Goal: Navigation & Orientation: Find specific page/section

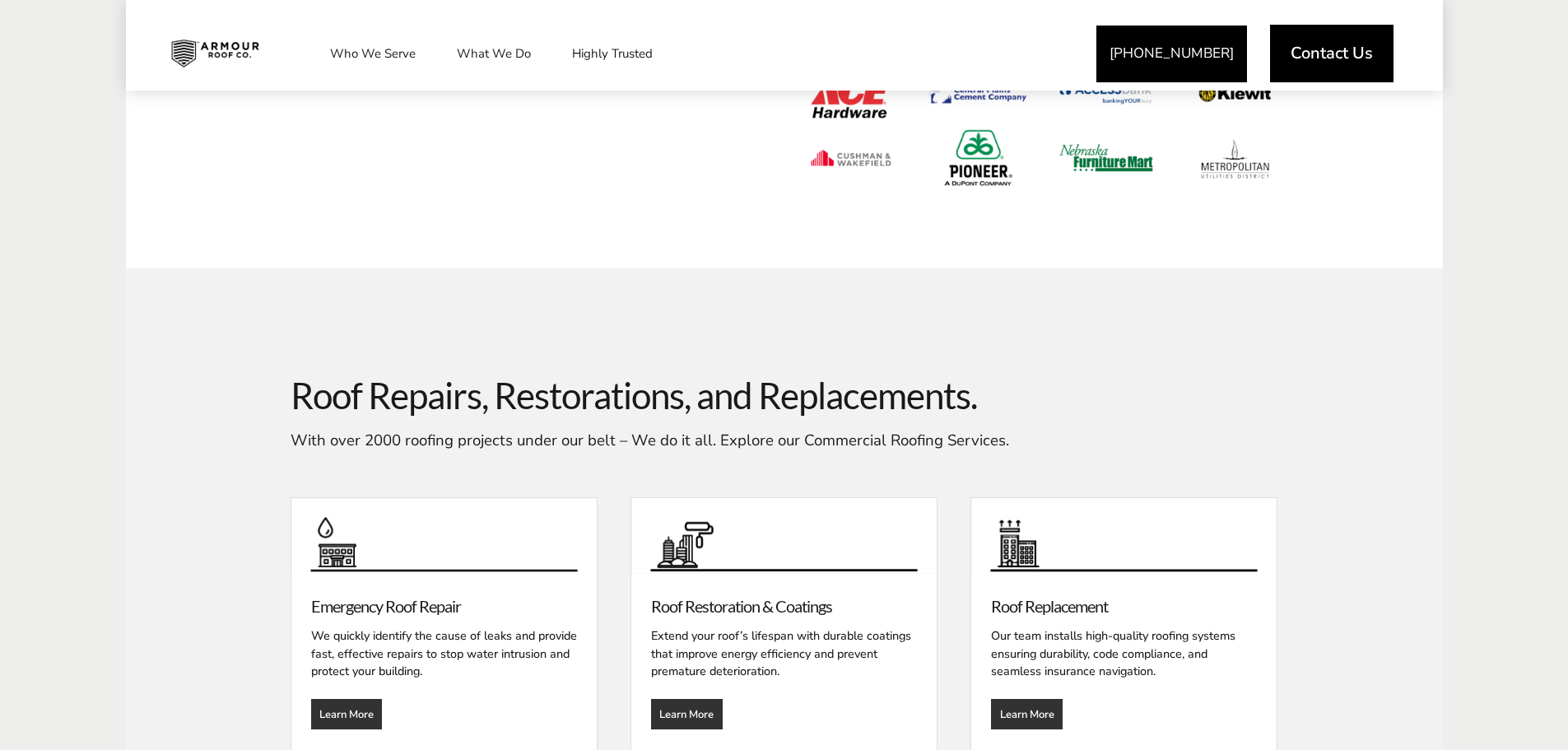
scroll to position [1812, 0]
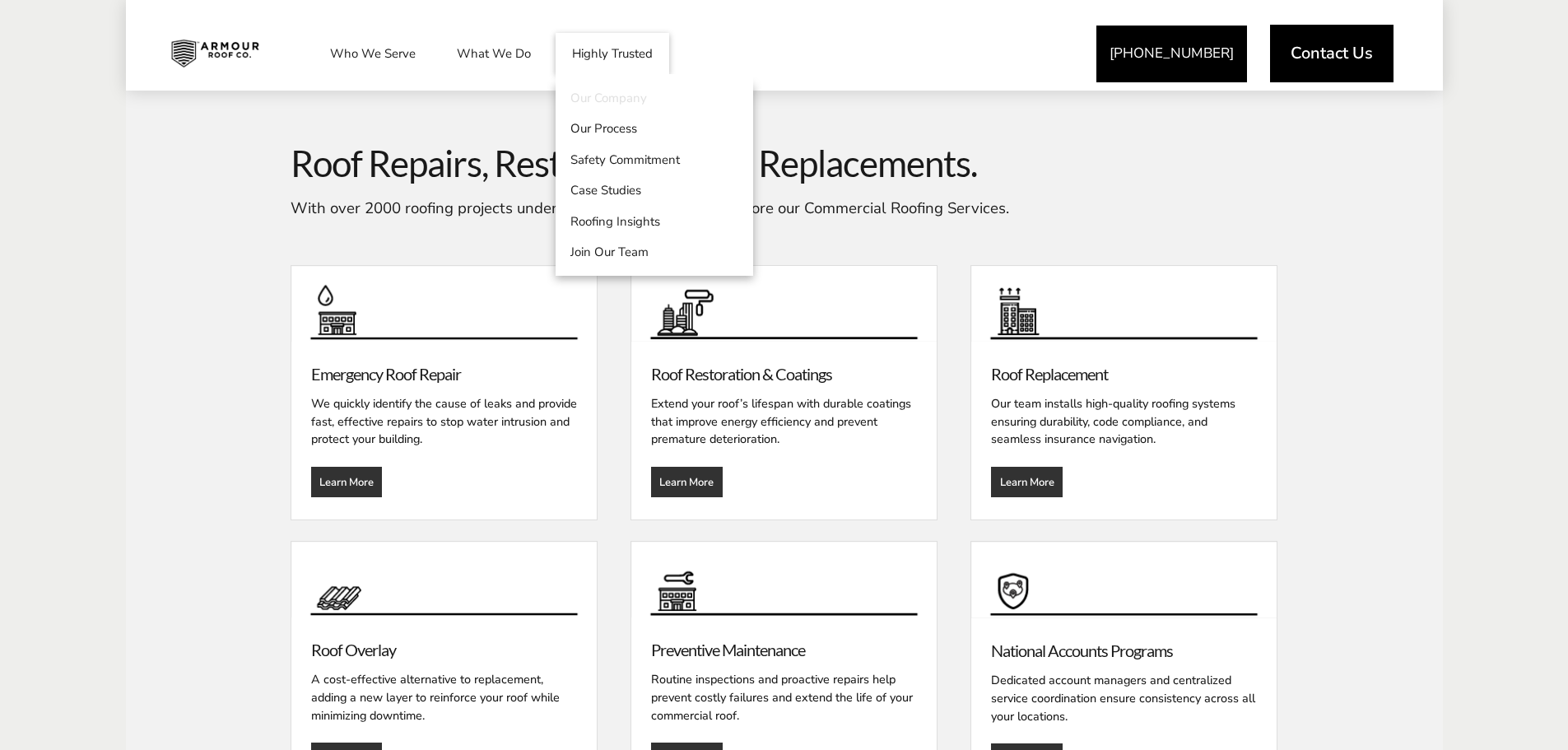
click at [607, 103] on link "Our Company" at bounding box center [654, 97] width 197 height 31
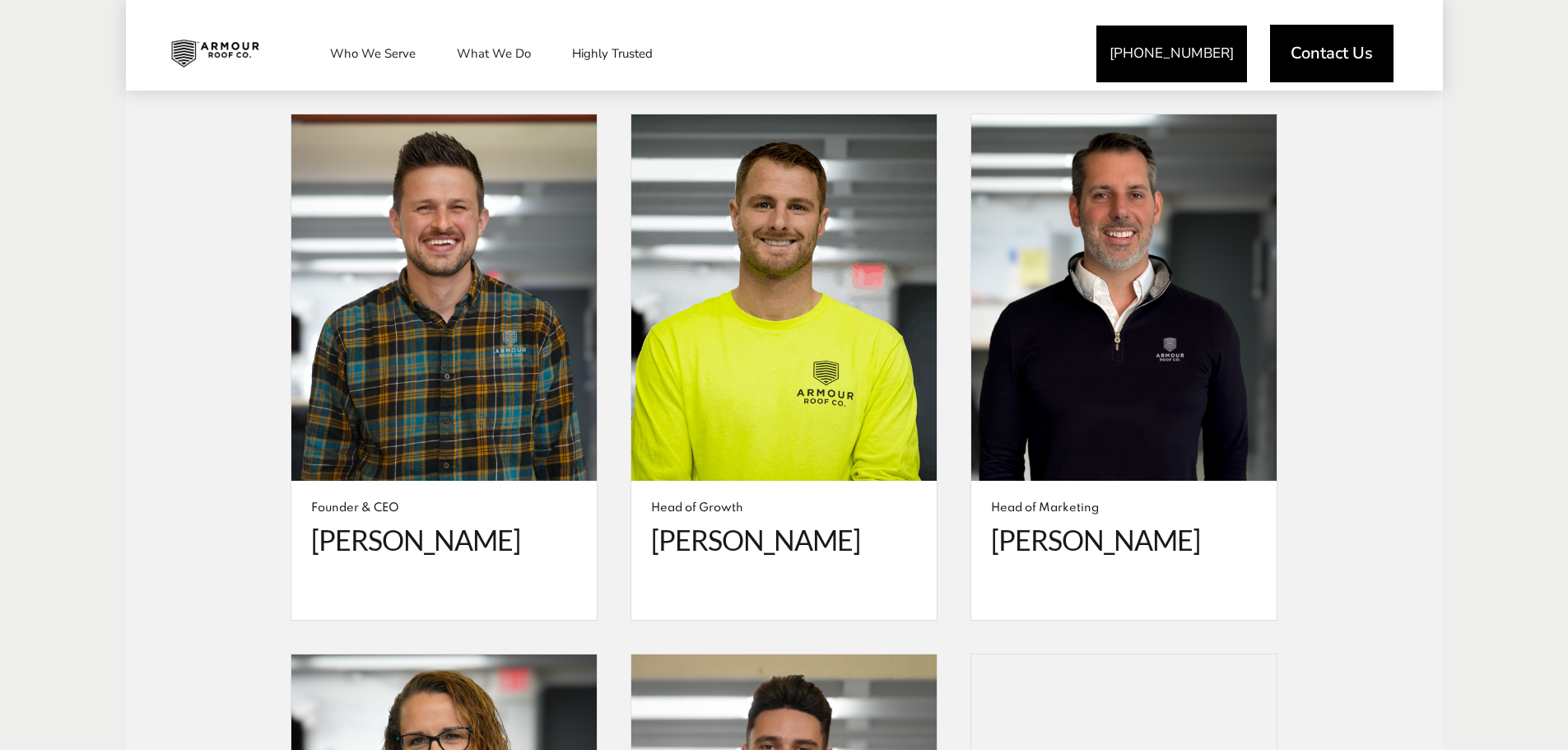
scroll to position [3130, 0]
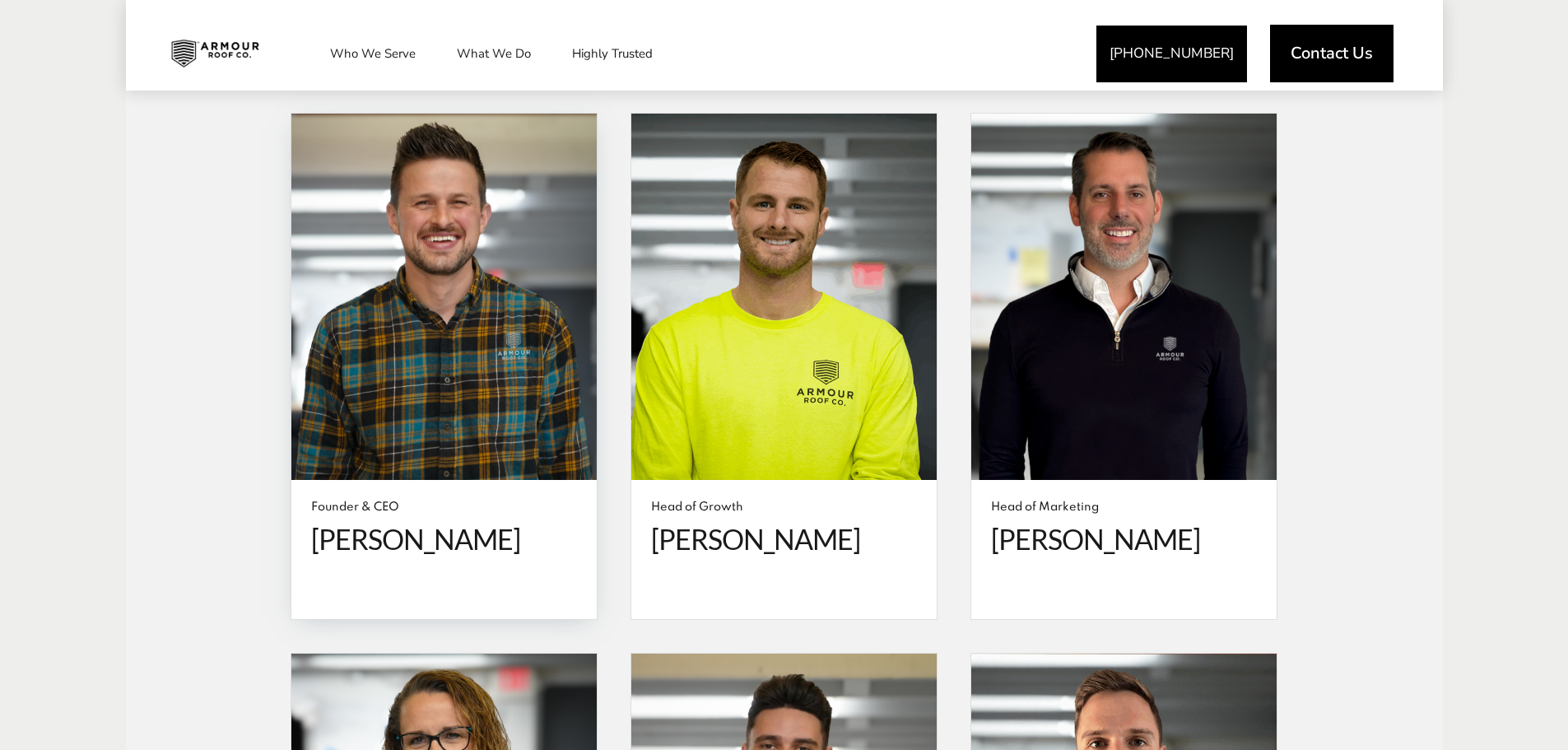
click at [420, 382] on span at bounding box center [443, 297] width 305 height 367
click at [422, 528] on span "Spencer Krogh" at bounding box center [444, 540] width 266 height 33
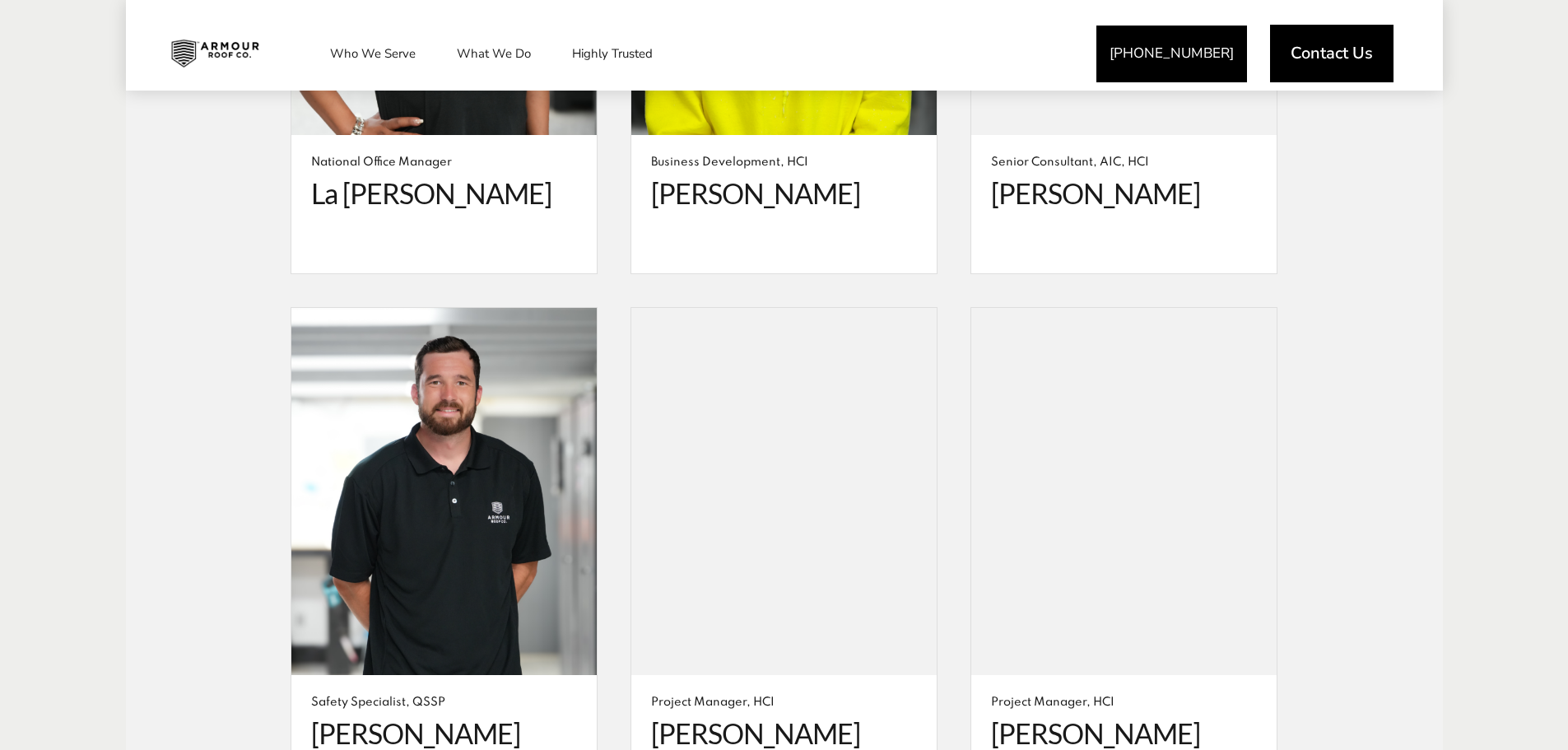
scroll to position [4694, 0]
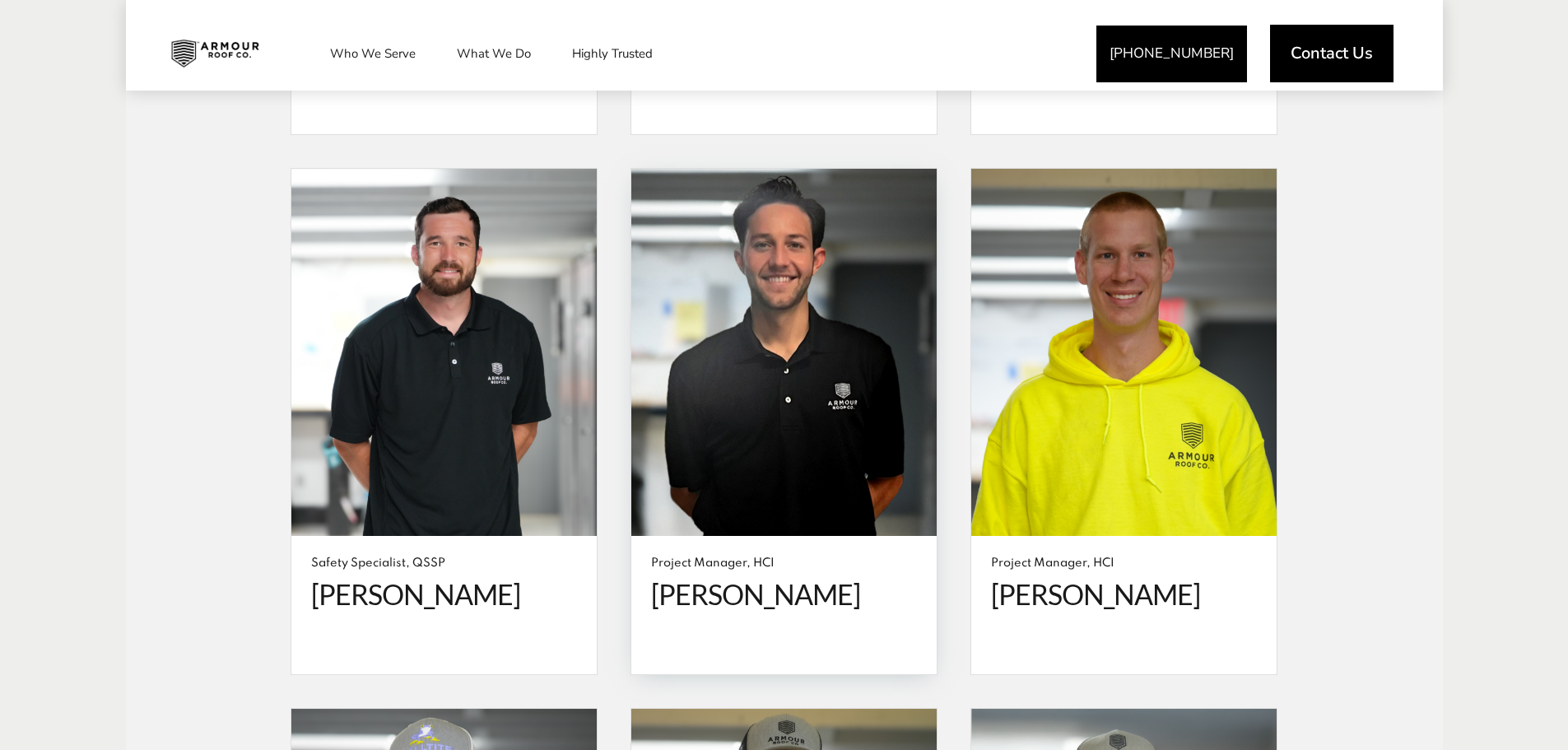
click at [745, 370] on span at bounding box center [784, 352] width 305 height 367
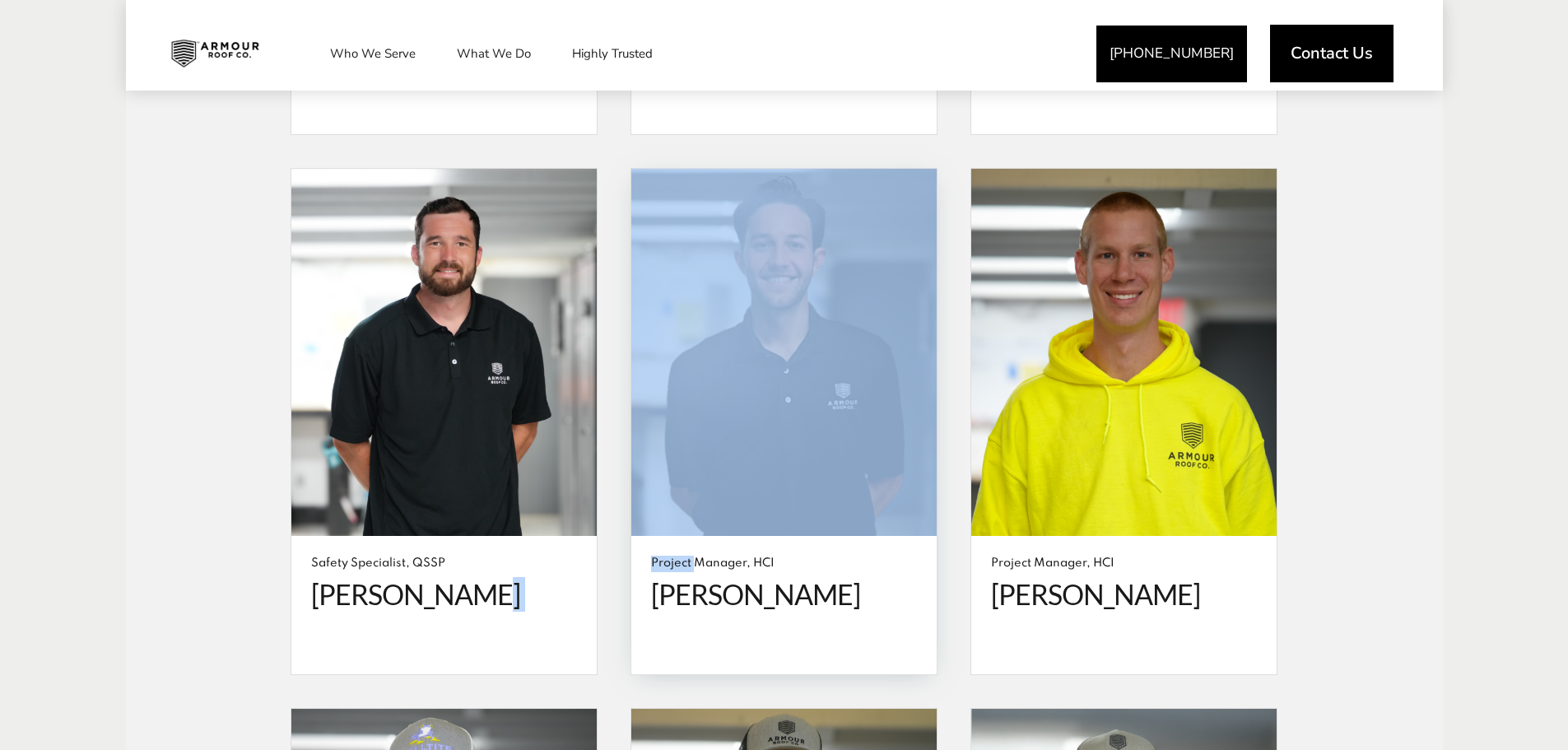
click at [745, 370] on span at bounding box center [784, 352] width 305 height 367
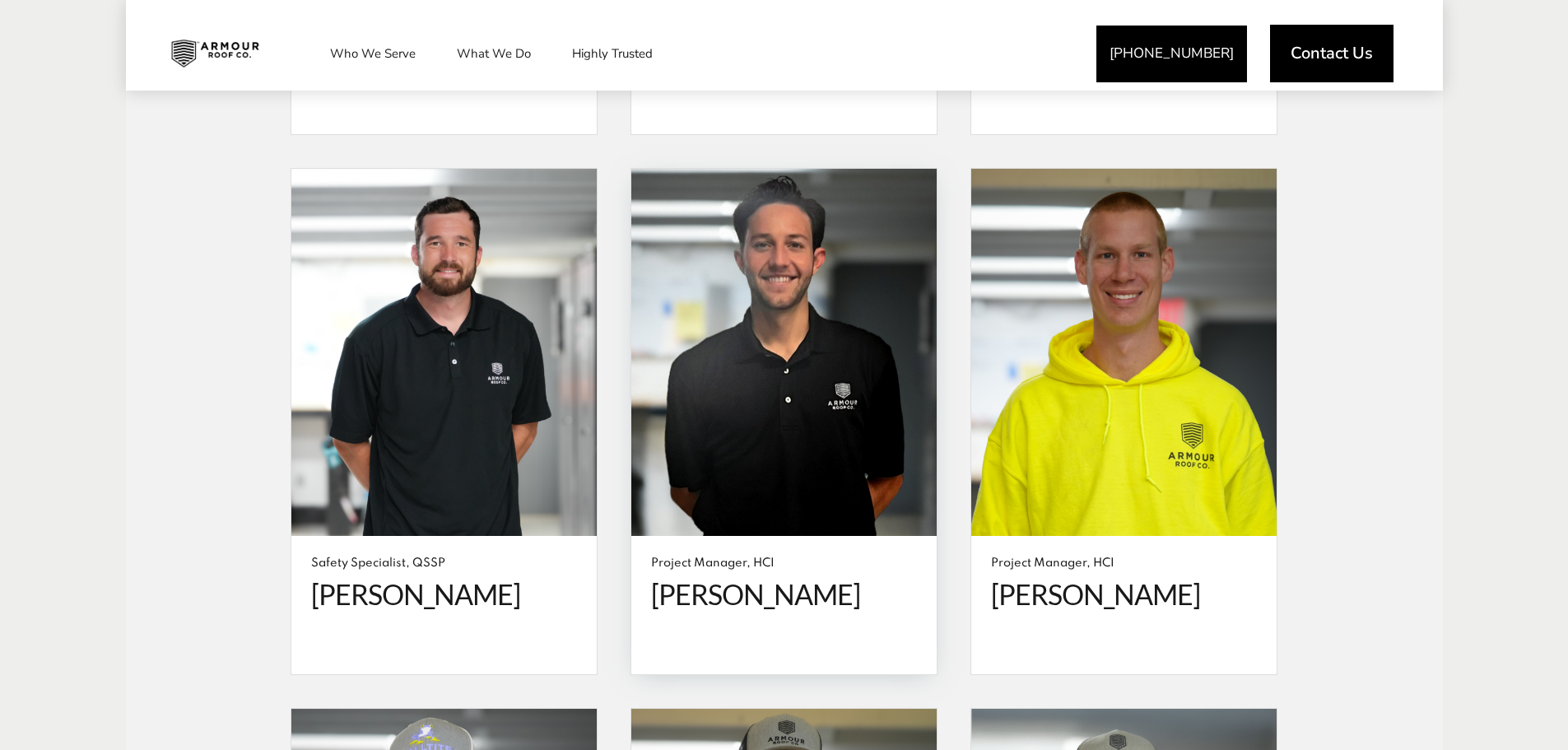
click at [724, 578] on span "[PERSON_NAME]" at bounding box center [784, 595] width 266 height 33
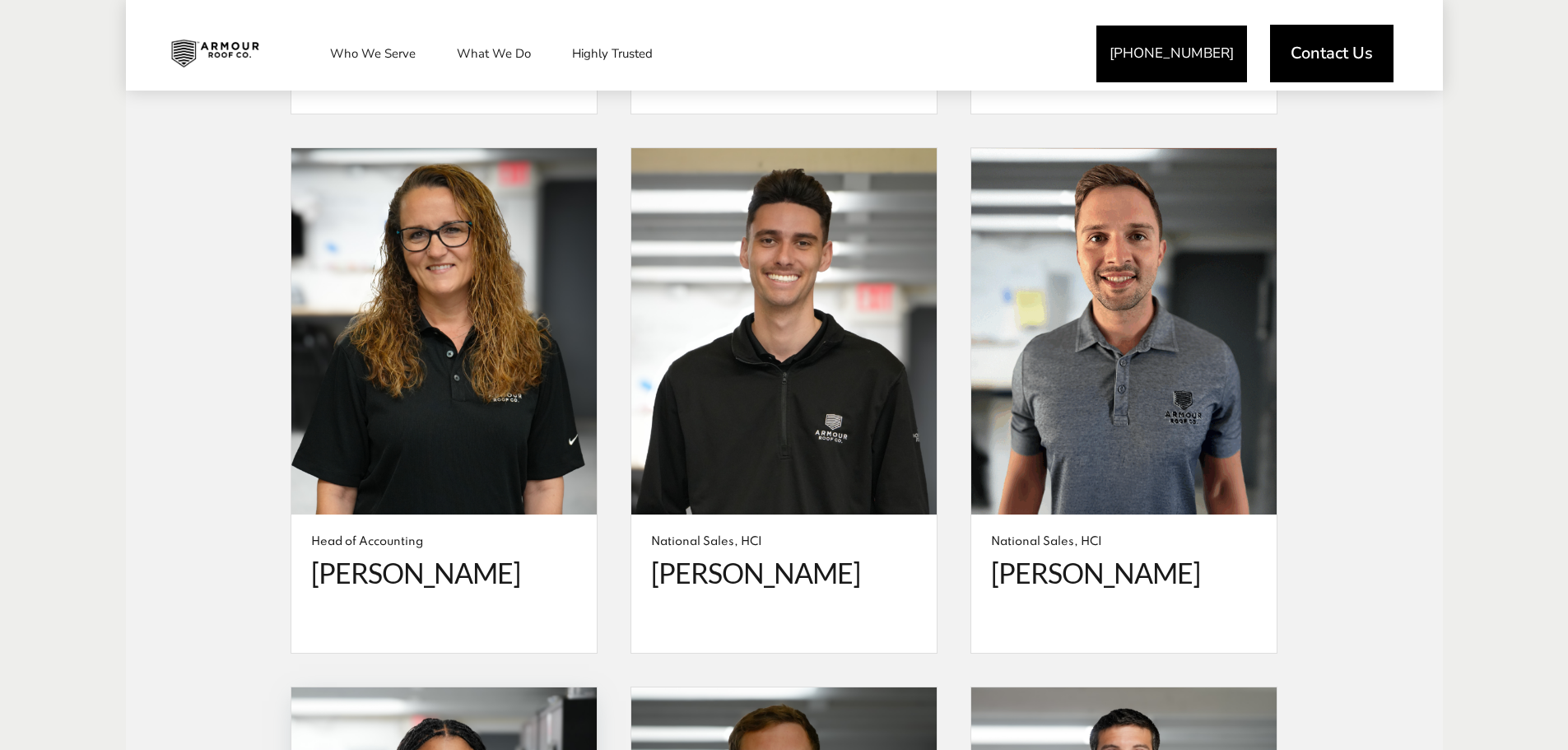
scroll to position [3377, 0]
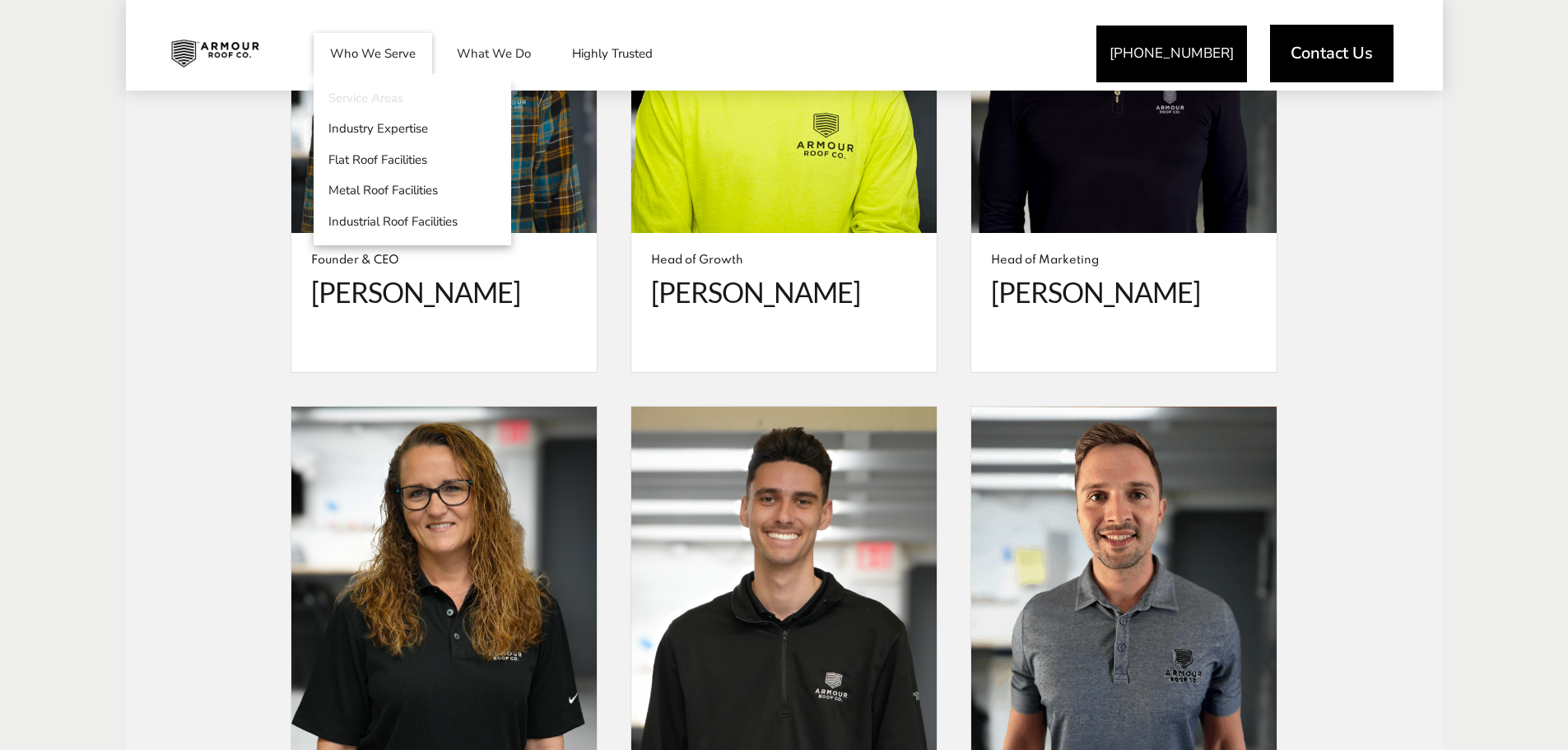
click at [386, 103] on link "Service Areas" at bounding box center [412, 97] width 197 height 31
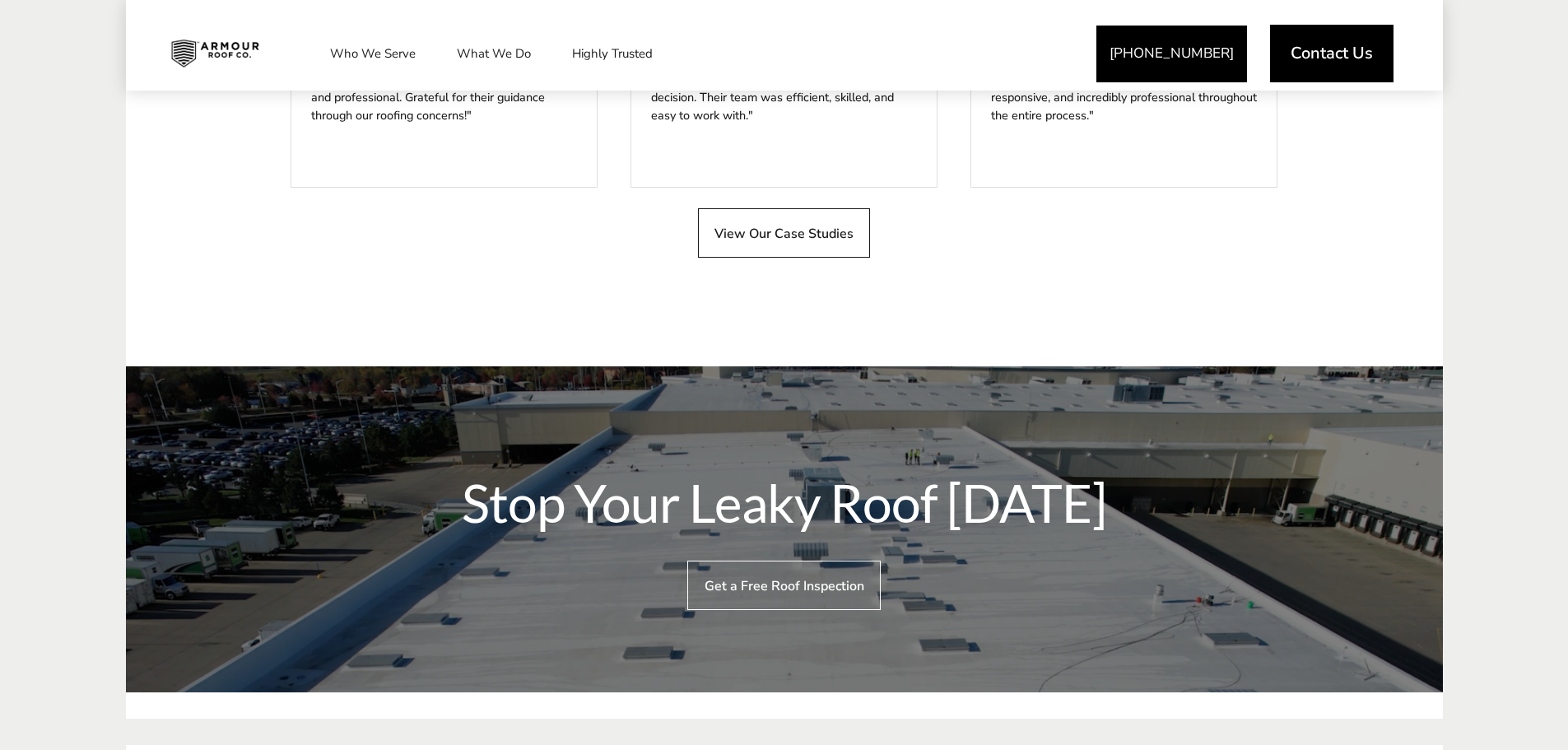
scroll to position [2653, 0]
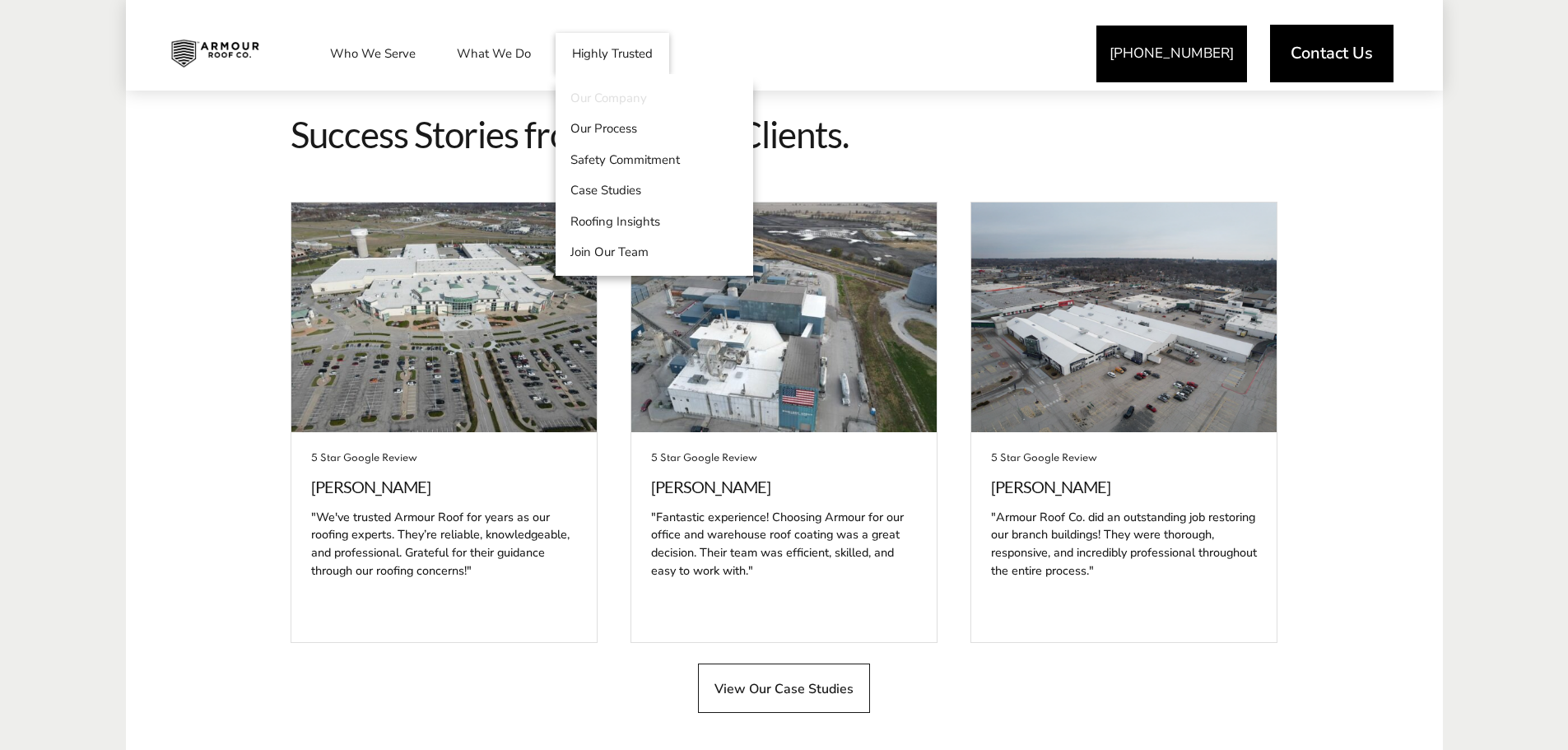
click at [591, 101] on link "Our Company" at bounding box center [654, 97] width 197 height 31
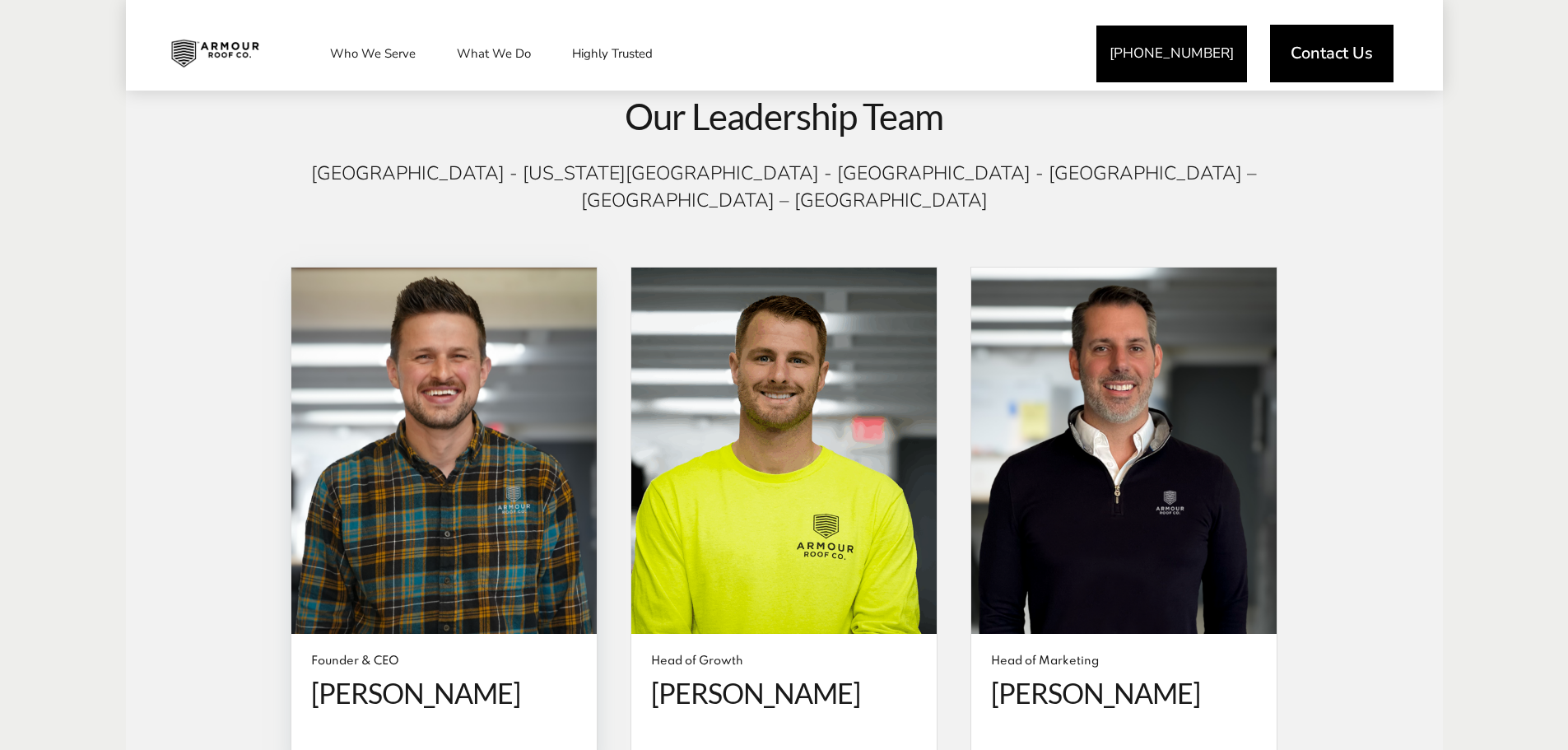
scroll to position [3047, 0]
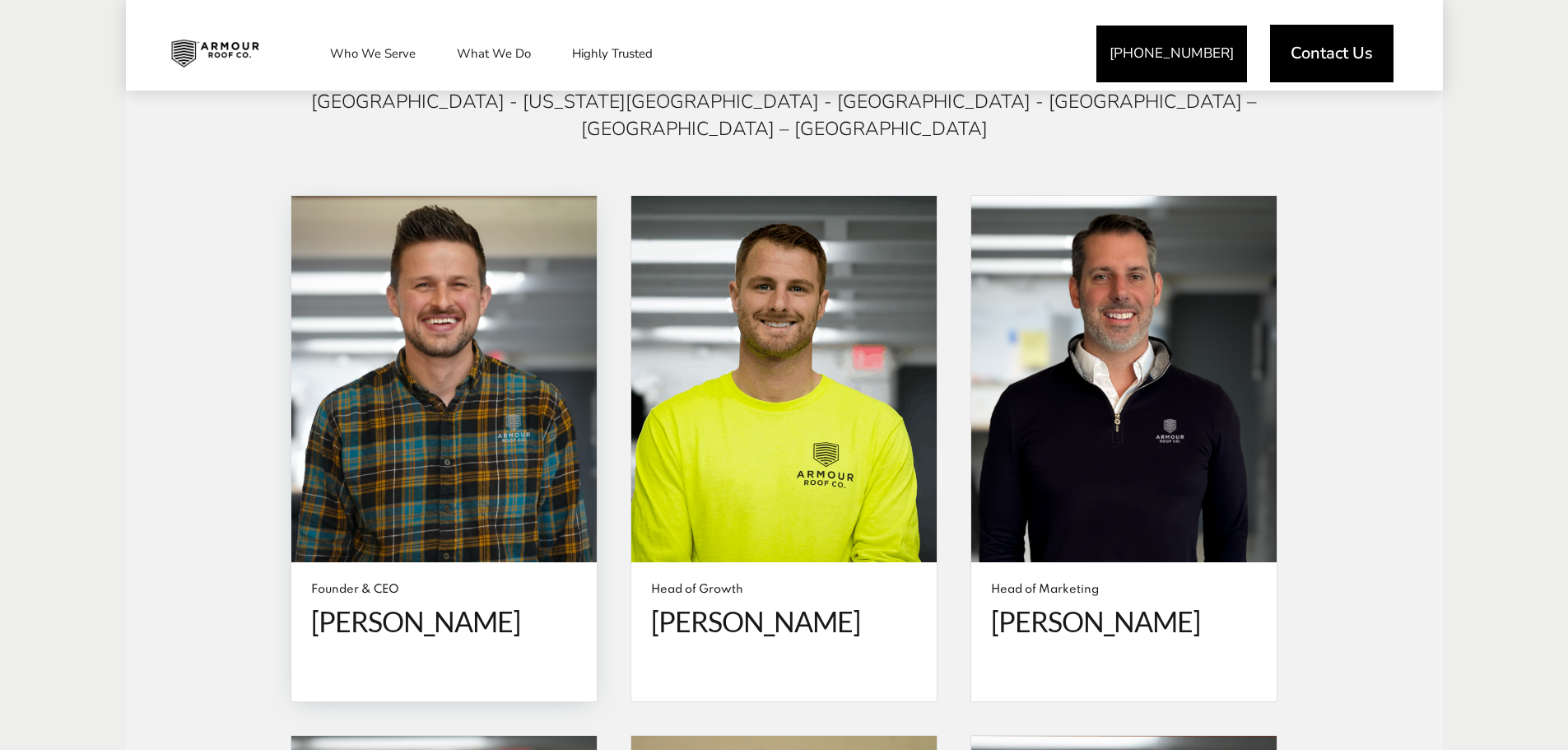
click at [444, 472] on span at bounding box center [443, 379] width 305 height 367
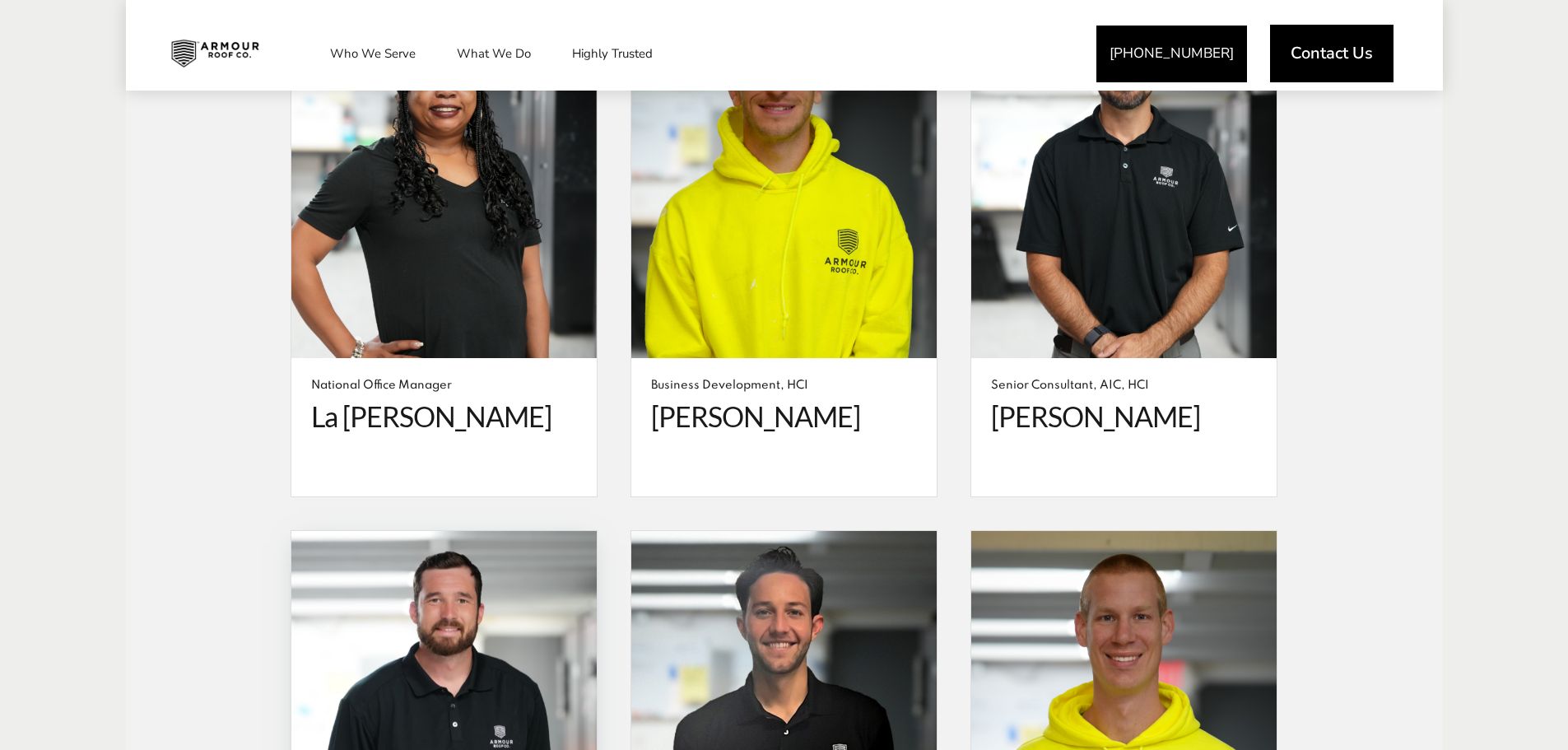
scroll to position [4694, 0]
